Goal: Check status: Check status

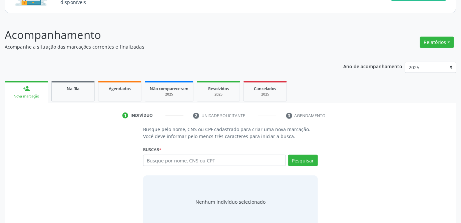
scroll to position [81, 0]
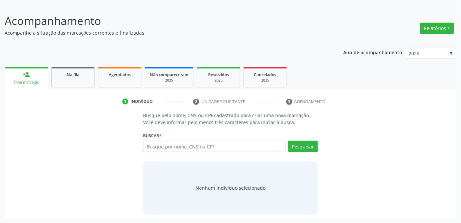
click at [225, 148] on input "text" at bounding box center [214, 146] width 143 height 11
type input "jeneffer"
click at [300, 146] on button "Pesquisar" at bounding box center [303, 146] width 30 height 11
type input "jeneffer"
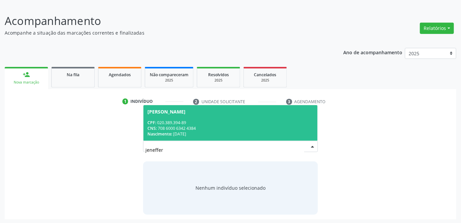
click at [212, 118] on span "[PERSON_NAME] CPF: 020.389.394-89 CNS: 708 6000 6342 4384 Nascimento: [DATE]" at bounding box center [230, 123] width 174 height 36
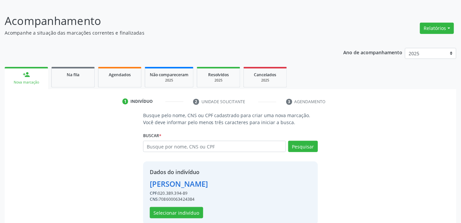
click at [394, 174] on div "Busque pelo nome, CNS ou CPF cadastrado para criar uma nova marcação. Você deve…" at bounding box center [230, 168] width 442 height 113
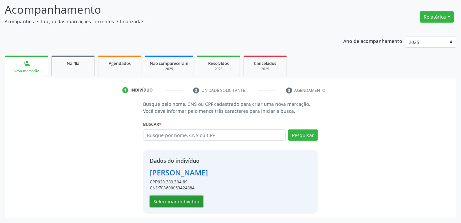
click at [179, 200] on button "Selecionar indivíduo" at bounding box center [176, 201] width 53 height 11
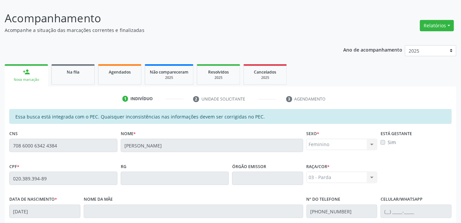
scroll to position [23, 0]
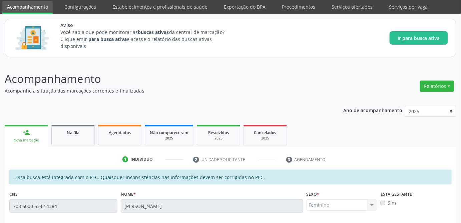
click at [256, 87] on p "Acompanhe a situação das marcações correntes e finalizadas" at bounding box center [163, 90] width 316 height 7
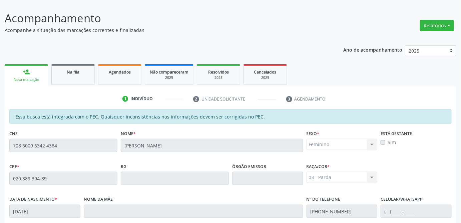
scroll to position [204, 0]
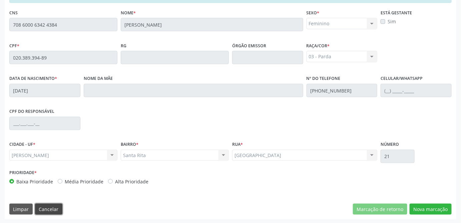
click at [52, 209] on button "Cancelar" at bounding box center [48, 209] width 27 height 11
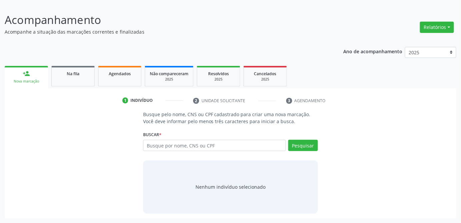
scroll to position [81, 0]
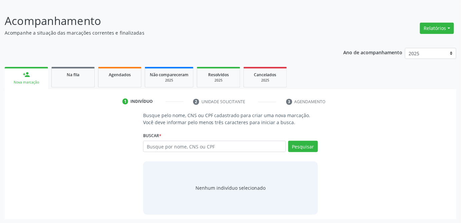
click at [80, 121] on div "Busque pelo nome, CNS ou CPF cadastrado para criar uma nova marcação. Você deve…" at bounding box center [230, 163] width 442 height 103
click at [422, 118] on div "Busque pelo nome, CNS ou CPF cadastrado para criar uma nova marcação. Você deve…" at bounding box center [230, 163] width 442 height 103
